Goal: Download file/media

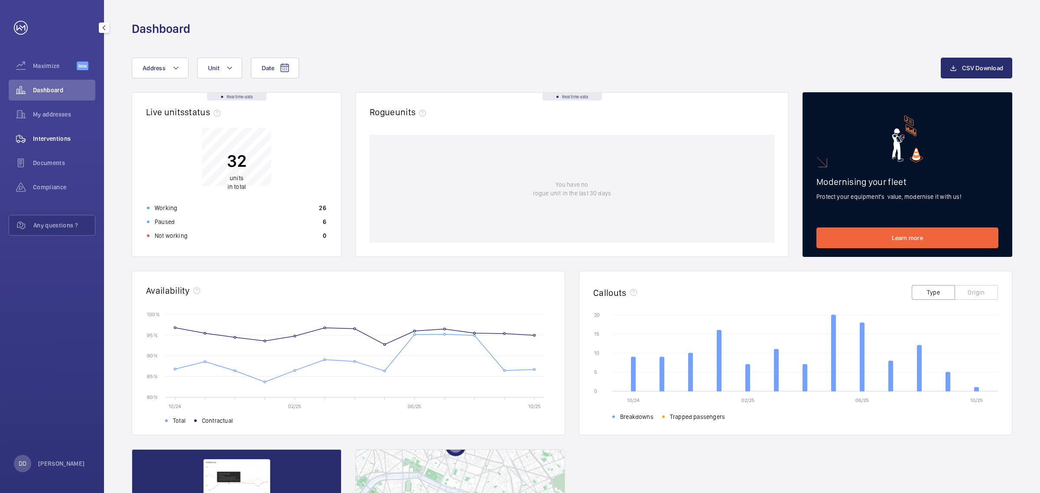
click at [55, 140] on span "Interventions" at bounding box center [64, 138] width 62 height 9
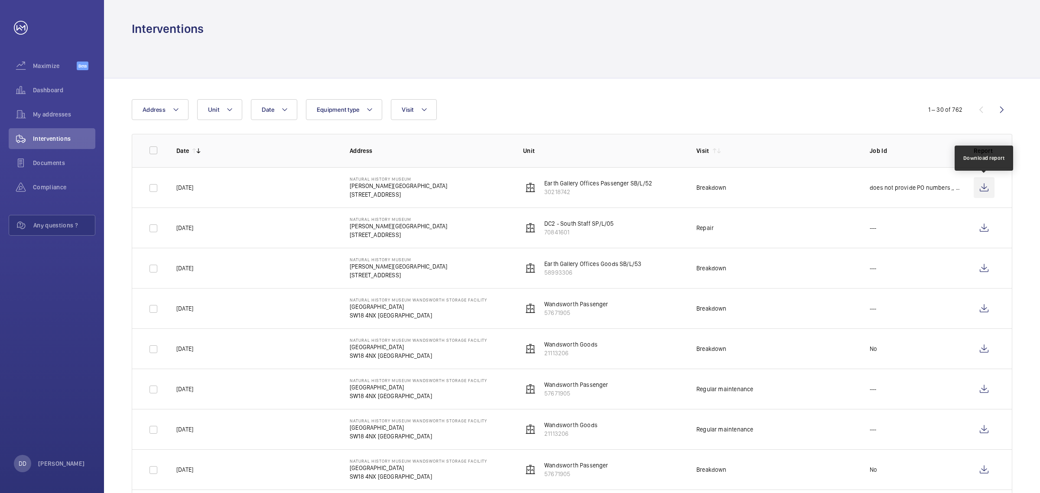
click at [980, 190] on wm-front-icon-button at bounding box center [984, 187] width 21 height 21
click at [984, 227] on wm-front-icon-button at bounding box center [984, 228] width 21 height 21
